Goal: Transaction & Acquisition: Book appointment/travel/reservation

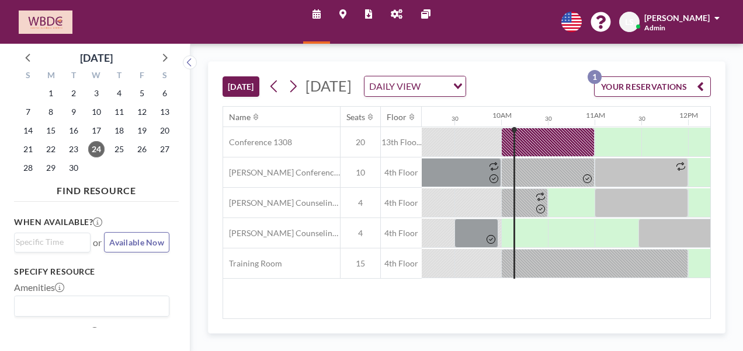
scroll to position [0, 856]
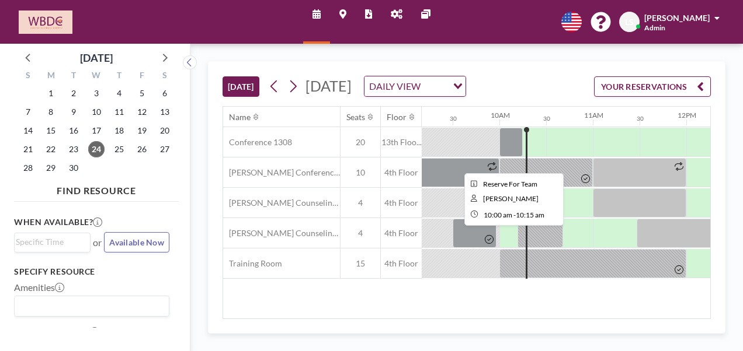
click at [515, 157] on div at bounding box center [510, 142] width 23 height 29
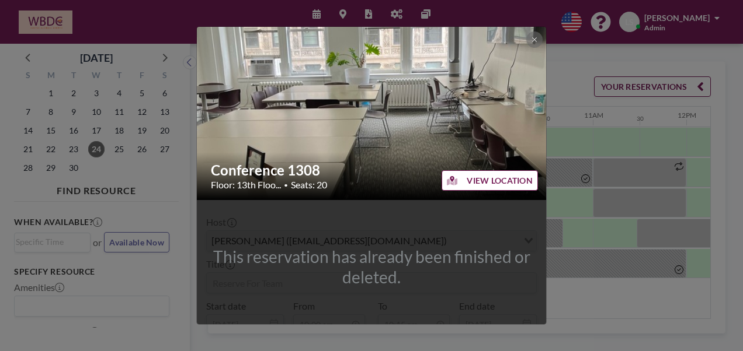
click at [515, 159] on div "Conference 1308 Floor: 13th Floo... • Seats: 20" at bounding box center [372, 176] width 350 height 48
click at [534, 42] on icon at bounding box center [534, 39] width 7 height 7
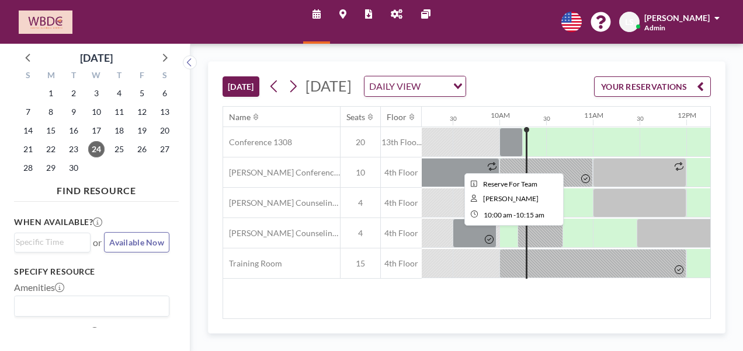
click at [502, 157] on div at bounding box center [510, 142] width 23 height 29
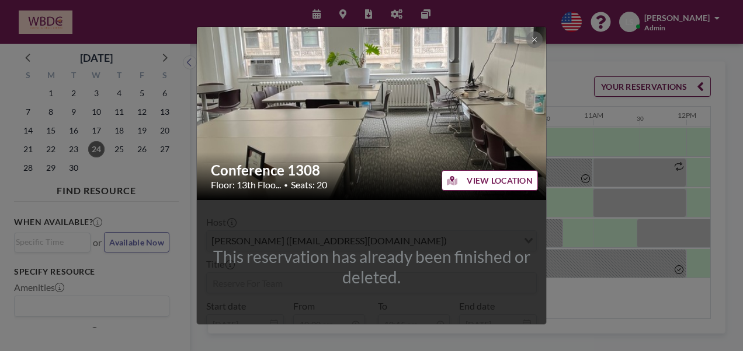
click at [502, 162] on h2 "Conference 1308" at bounding box center [372, 171] width 322 height 18
click at [534, 35] on button at bounding box center [534, 40] width 16 height 16
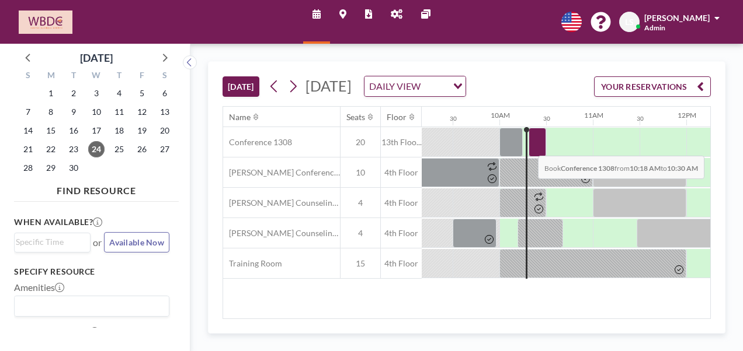
click at [528, 157] on div at bounding box center [537, 142] width 18 height 29
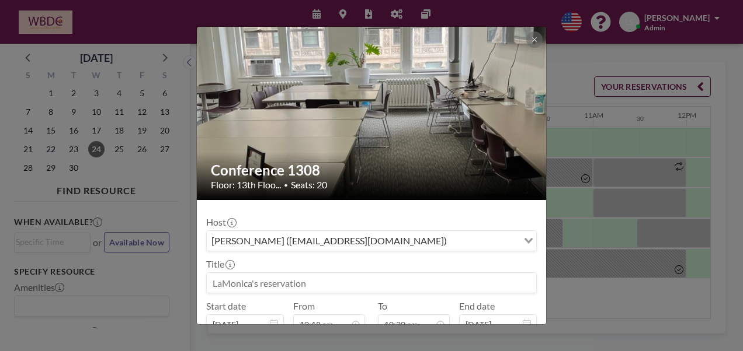
click at [336, 280] on input at bounding box center [371, 283] width 329 height 20
click at [277, 282] on input "Reserved For TEam" at bounding box center [371, 283] width 329 height 20
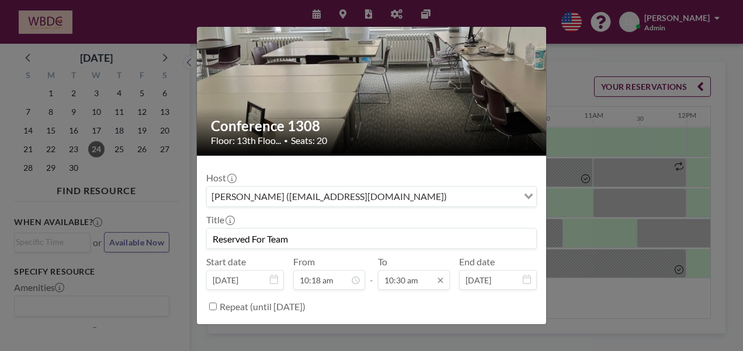
scroll to position [436, 0]
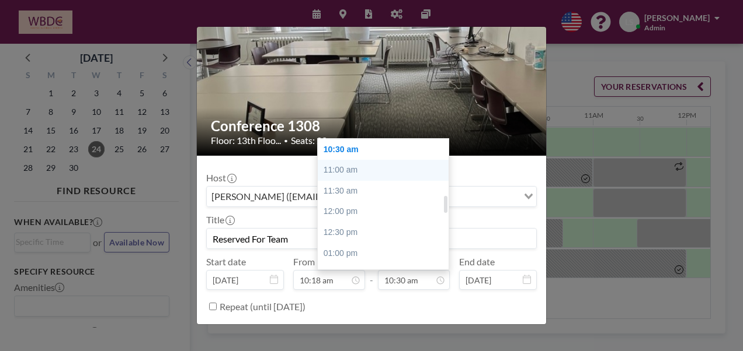
type input "Reserved For Team"
click at [337, 173] on div "11:00 am" at bounding box center [386, 170] width 137 height 21
type input "11:00 am"
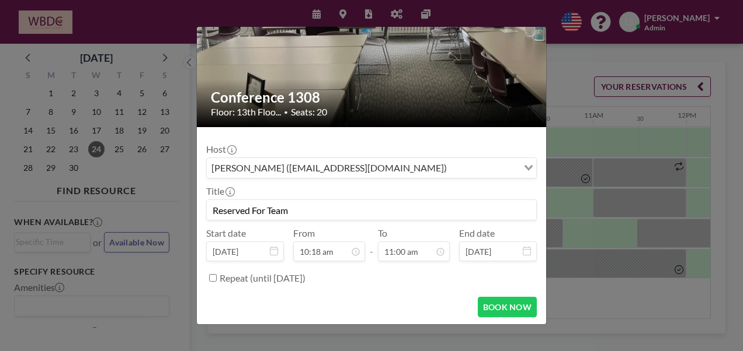
scroll to position [457, 0]
click at [353, 213] on input "Reserved For Team" at bounding box center [371, 210] width 329 height 20
type input "Reserved For Team (A)"
click at [500, 302] on button "BOOK NOW" at bounding box center [507, 307] width 59 height 20
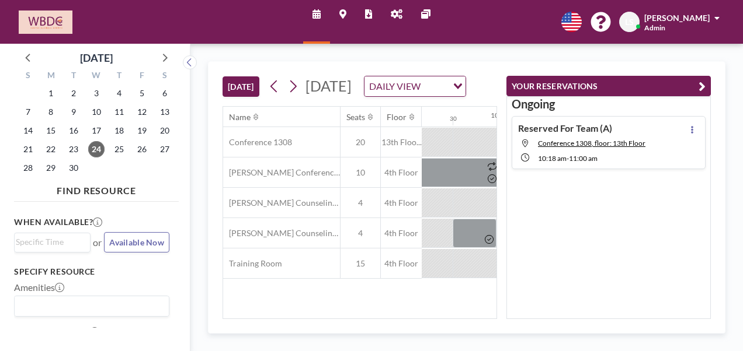
click at [709, 89] on button "YOUR RESERVATIONS" at bounding box center [608, 86] width 204 height 20
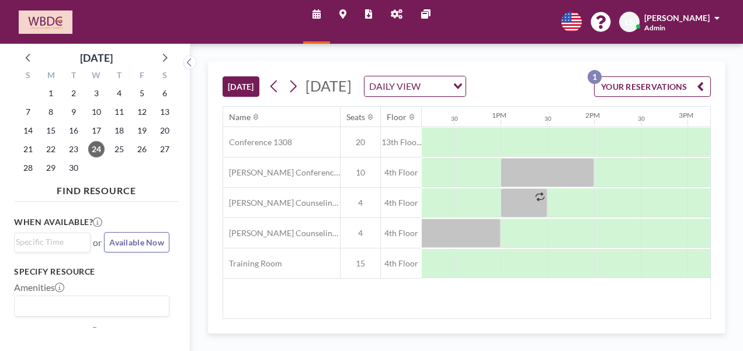
scroll to position [0, 1044]
